Goal: Transaction & Acquisition: Book appointment/travel/reservation

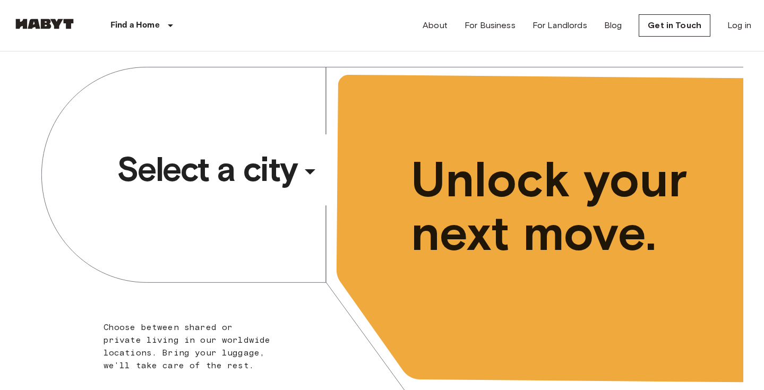
click at [313, 170] on div "​" at bounding box center [324, 180] width 109 height 22
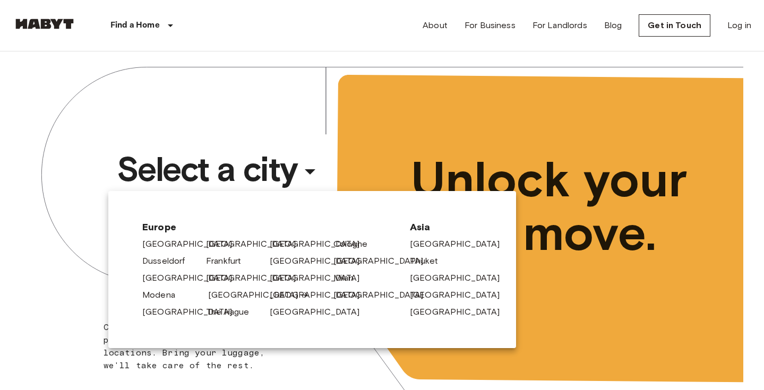
click at [214, 300] on link "[GEOGRAPHIC_DATA]" at bounding box center [258, 295] width 101 height 13
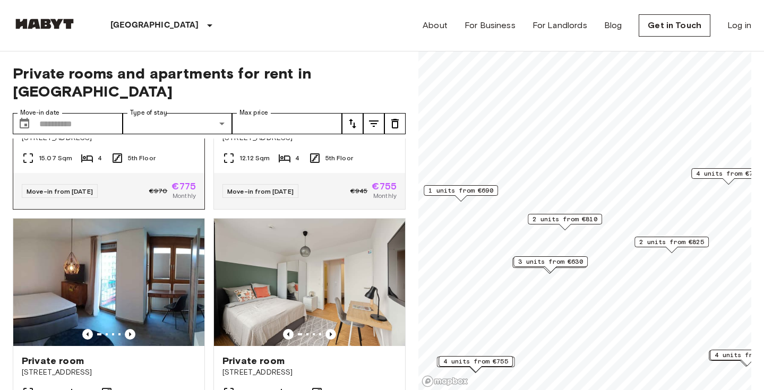
scroll to position [638, 0]
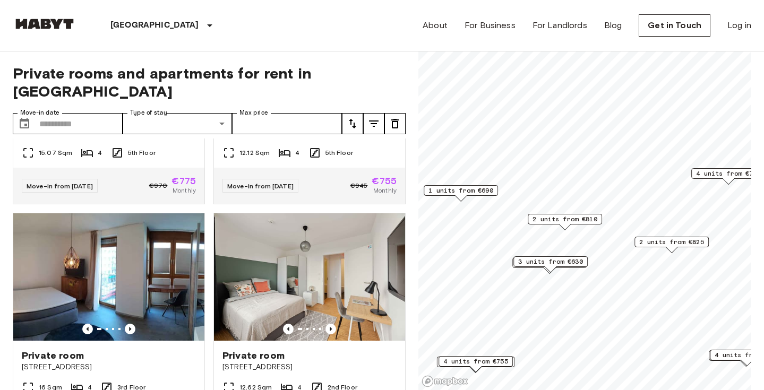
click at [413, 211] on div "Private rooms and apartments for rent in [GEOGRAPHIC_DATA] Move-in date ​ Move-…" at bounding box center [382, 220] width 738 height 339
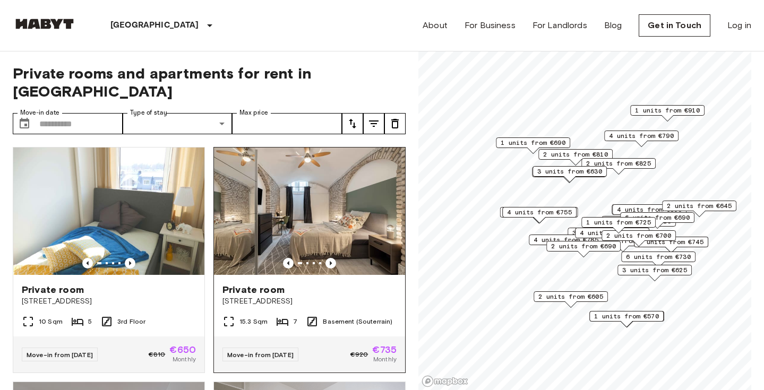
click at [361, 220] on img at bounding box center [309, 211] width 191 height 127
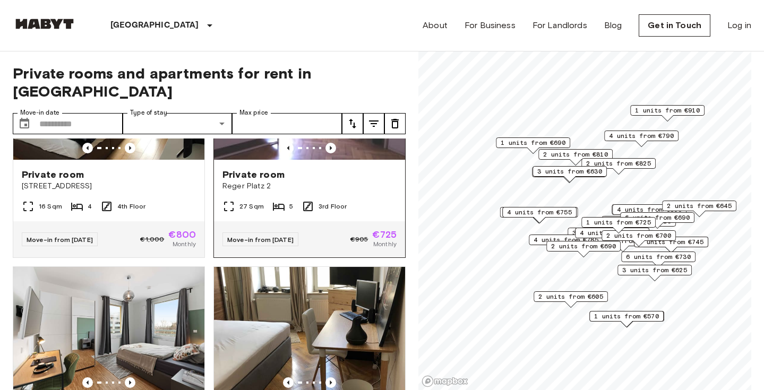
scroll to position [3657, 0]
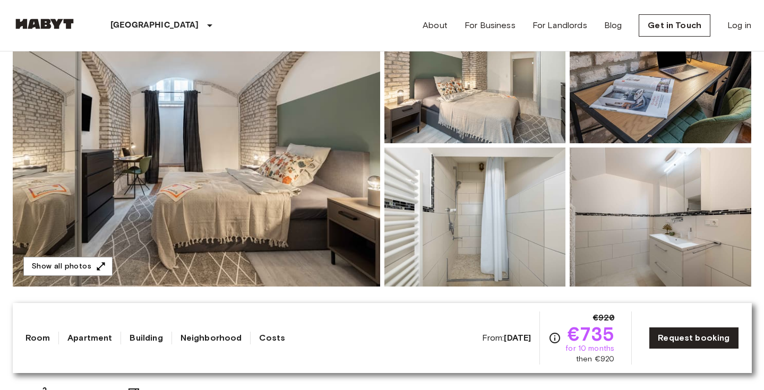
scroll to position [192, 0]
